Goal: Task Accomplishment & Management: Manage account settings

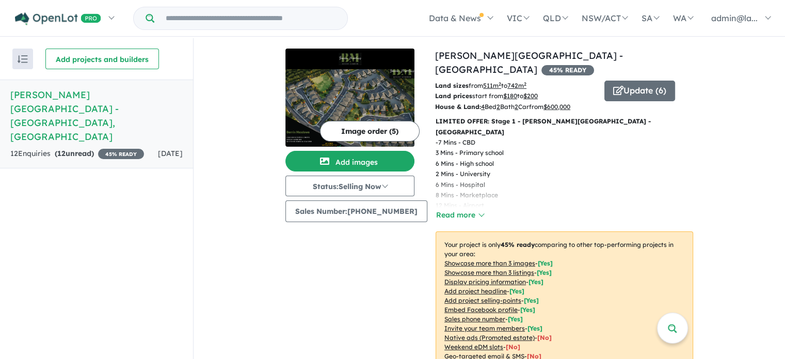
click at [39, 117] on link "Berrin Meadows Estate - Mount Gambier , SA 12 Enquir ies ( 12 unread) 45 % READ…" at bounding box center [96, 123] width 193 height 89
click at [65, 95] on h5 "Berrin Meadows Estate - Mount Gambier , SA" at bounding box center [96, 116] width 172 height 56
click at [39, 148] on div "12 Enquir ies ( 12 unread) 45 % READY" at bounding box center [77, 154] width 134 height 12
click at [78, 149] on strong "( 12 unread)" at bounding box center [74, 153] width 39 height 9
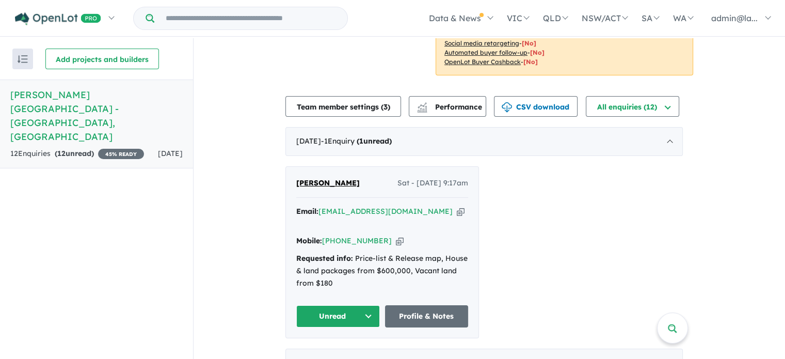
scroll to position [323, 0]
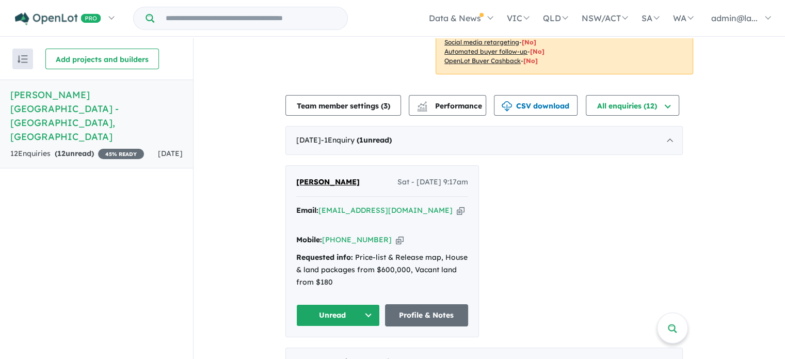
click at [396, 234] on icon "button" at bounding box center [400, 239] width 8 height 11
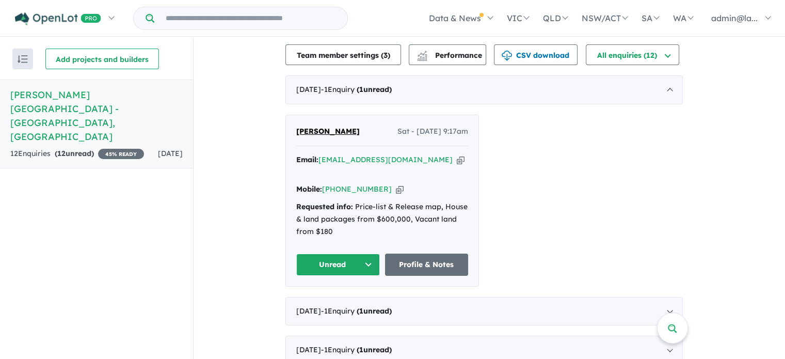
scroll to position [365, 0]
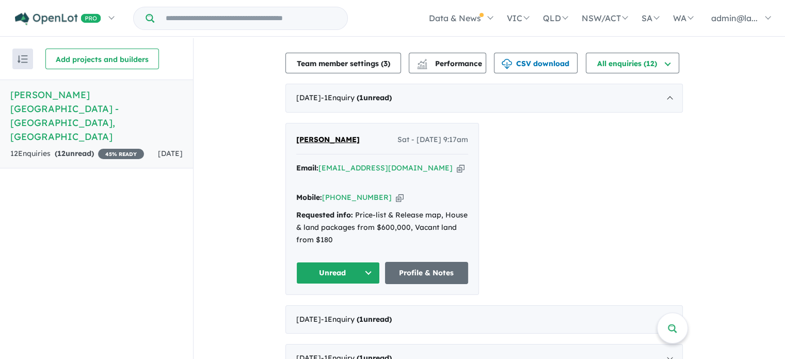
click at [457, 163] on icon "button" at bounding box center [461, 168] width 8 height 11
click at [396, 192] on icon "button" at bounding box center [400, 197] width 8 height 11
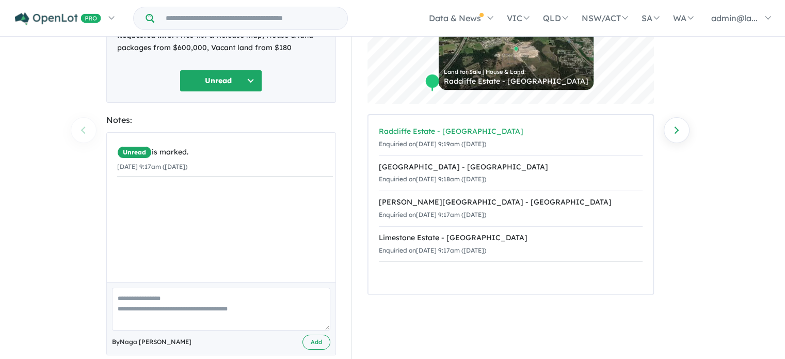
scroll to position [132, 0]
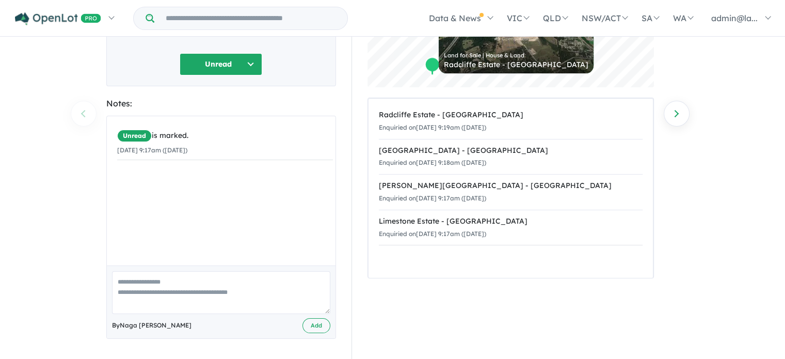
click at [225, 223] on div "Unread is marked. [DATE] 9:17am ([DATE])" at bounding box center [225, 194] width 236 height 157
click at [184, 300] on textarea at bounding box center [221, 292] width 218 height 43
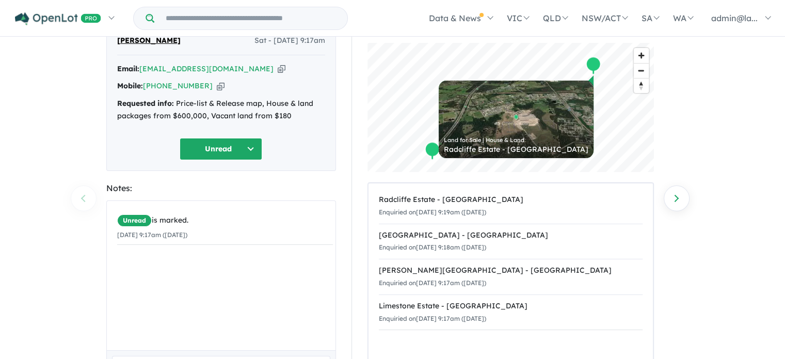
scroll to position [47, 0]
click at [251, 142] on button "Unread" at bounding box center [221, 149] width 83 height 22
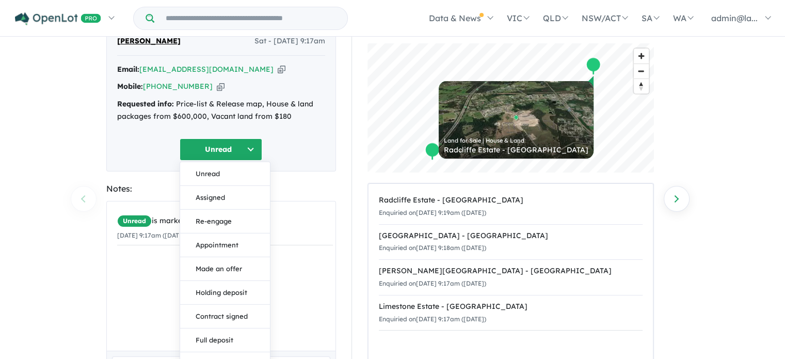
click at [50, 199] on div "12 Enquiries for Berrin Meadows Estate - Mount Gambier Previous enquiry Next en…" at bounding box center [392, 152] width 785 height 322
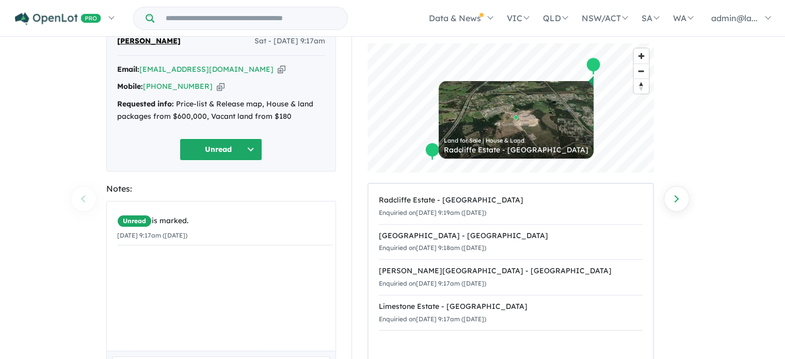
click at [249, 147] on button "Unread" at bounding box center [221, 149] width 83 height 22
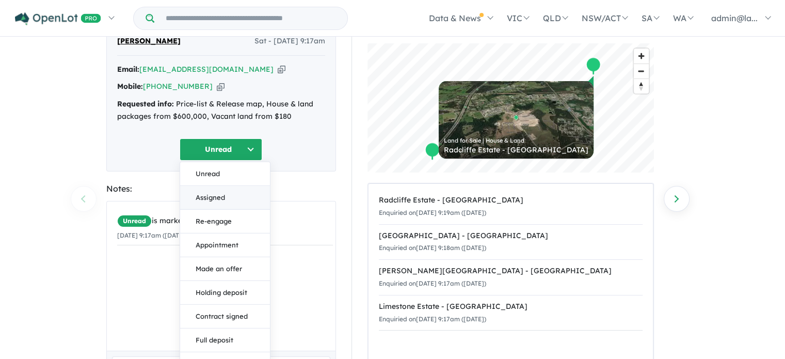
click at [227, 199] on button "Assigned" at bounding box center [225, 198] width 90 height 24
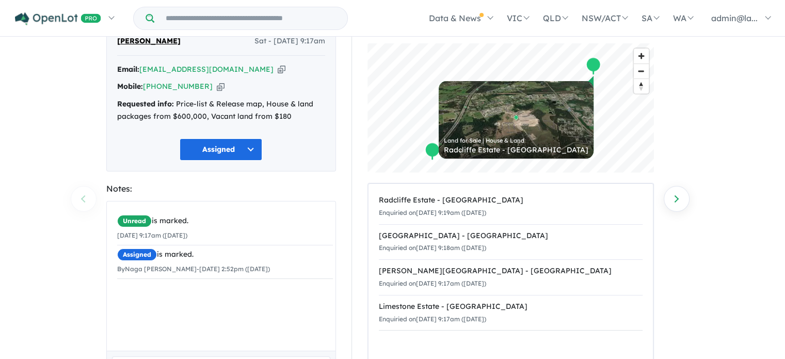
click at [48, 280] on div "12 Enquiries for Berrin Meadows Estate - Mount Gambier Previous enquiry Next en…" at bounding box center [392, 152] width 785 height 322
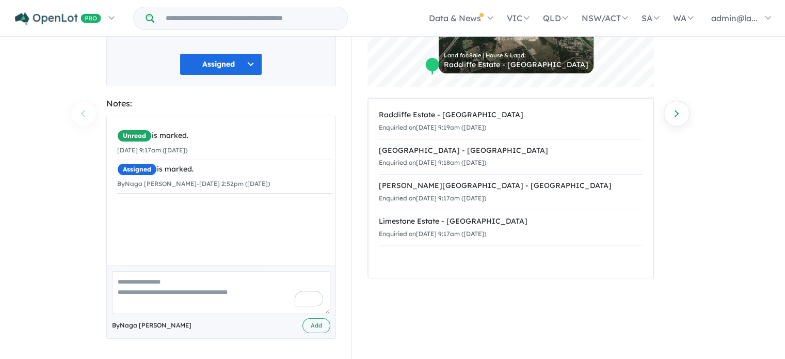
click at [200, 294] on textarea "To enrich screen reader interactions, please activate Accessibility in Grammarl…" at bounding box center [221, 292] width 218 height 43
type textarea "**********"
click at [312, 320] on button "Add" at bounding box center [316, 325] width 28 height 15
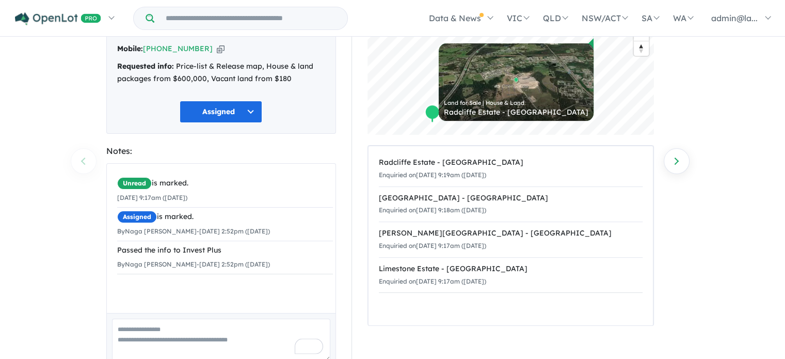
scroll to position [86, 0]
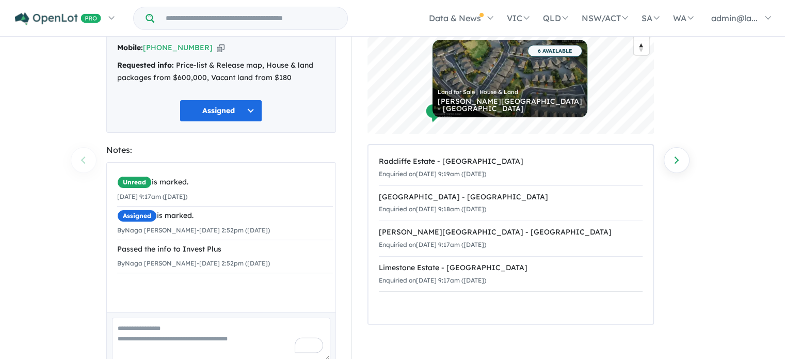
click at [736, 218] on div "12 Enquiries for Berrin Meadows Estate - Mount Gambier Previous enquiry Next en…" at bounding box center [392, 114] width 785 height 322
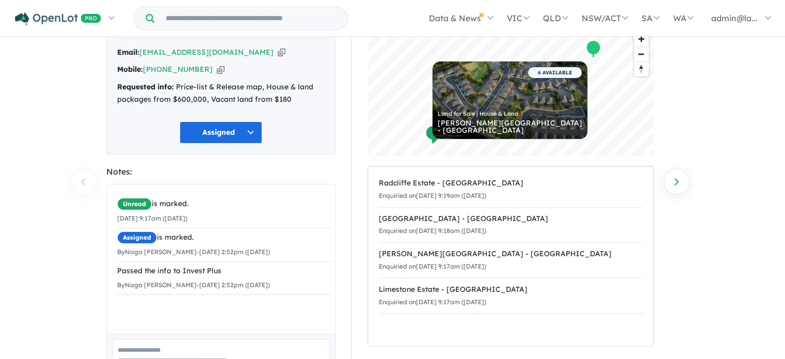
scroll to position [65, 0]
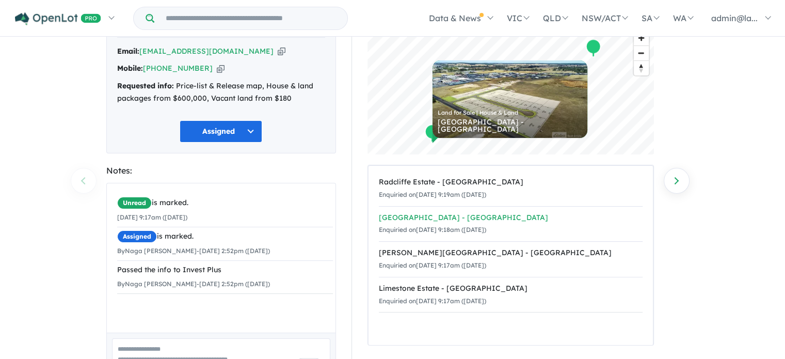
click at [482, 216] on div "Spring View Estate - Suttontown" at bounding box center [511, 218] width 264 height 12
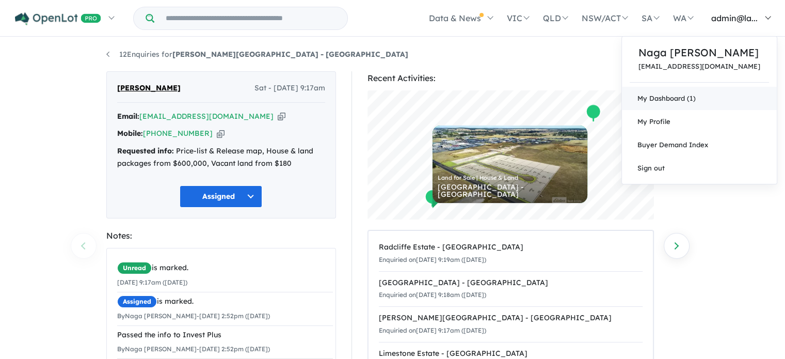
click at [687, 107] on link "My Dashboard (1)" at bounding box center [699, 98] width 155 height 23
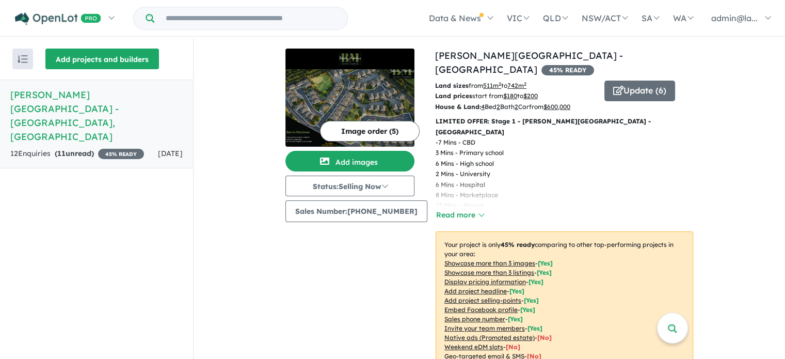
click at [125, 55] on button "Add projects and builders" at bounding box center [102, 59] width 114 height 21
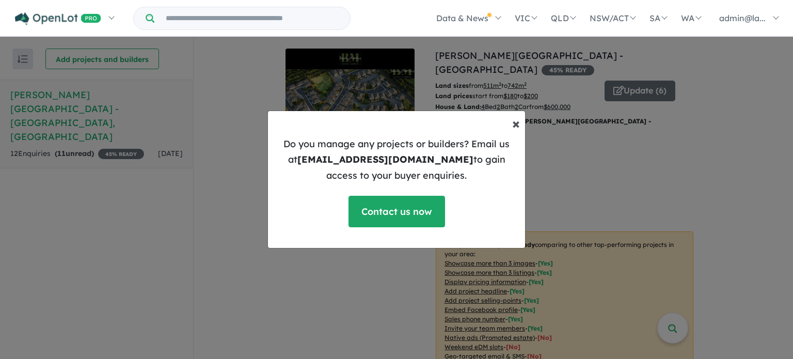
click at [512, 124] on span "×" at bounding box center [516, 123] width 8 height 18
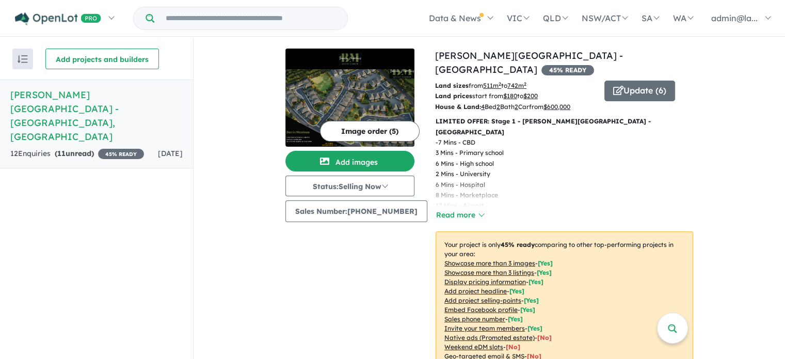
click at [155, 271] on div "Recent enquiries first Most unread enquiries first Most enquiries first By name…" at bounding box center [96, 199] width 193 height 322
click at [19, 60] on img "button" at bounding box center [23, 59] width 10 height 8
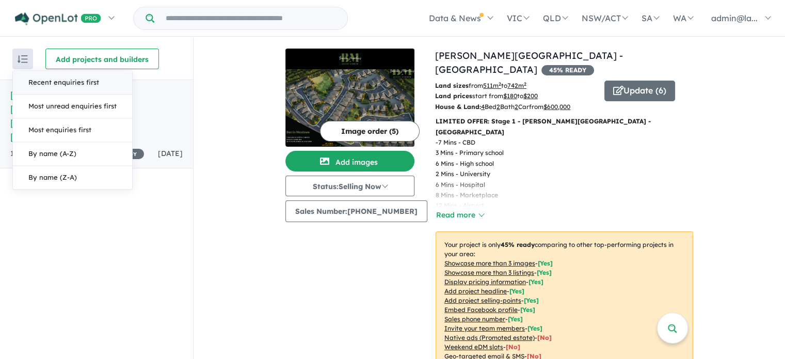
click at [101, 256] on div "Recent enquiries first Most unread enquiries first Most enquiries first By name…" at bounding box center [96, 199] width 193 height 322
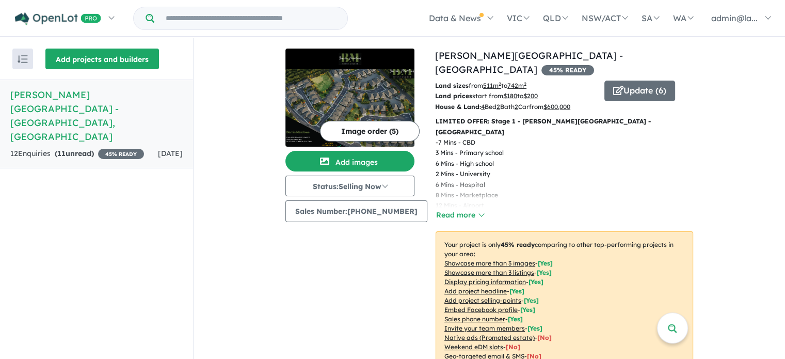
click at [91, 61] on button "Add projects and builders" at bounding box center [102, 59] width 114 height 21
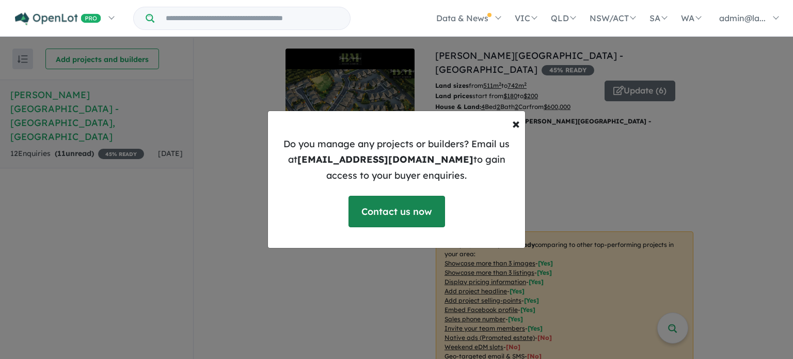
click at [414, 208] on link "Contact us now" at bounding box center [396, 211] width 97 height 31
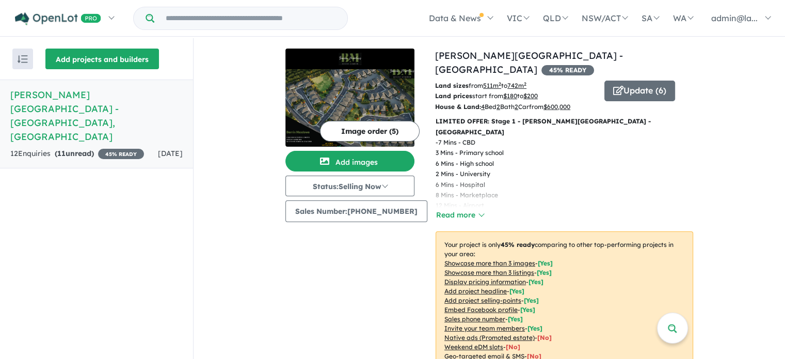
click at [120, 61] on button "Add projects and builders" at bounding box center [102, 59] width 114 height 21
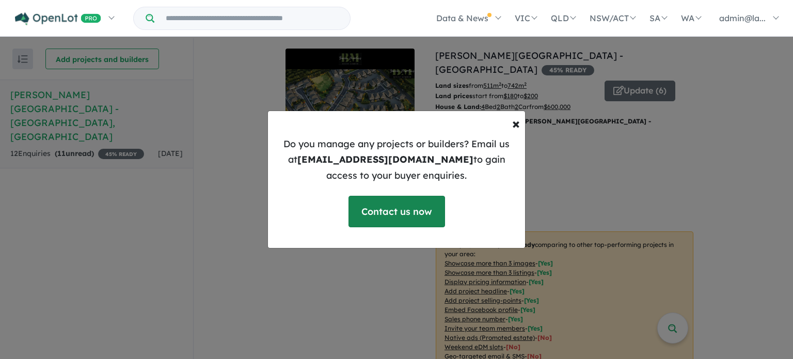
click at [412, 220] on link "Contact us now" at bounding box center [396, 211] width 97 height 31
